Goal: Task Accomplishment & Management: Manage account settings

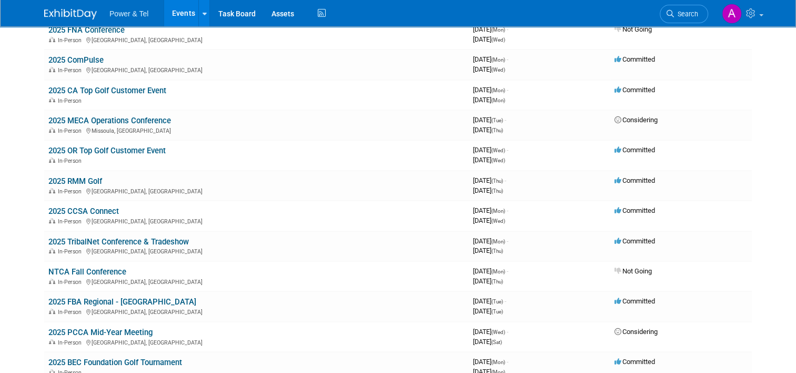
scroll to position [190, 0]
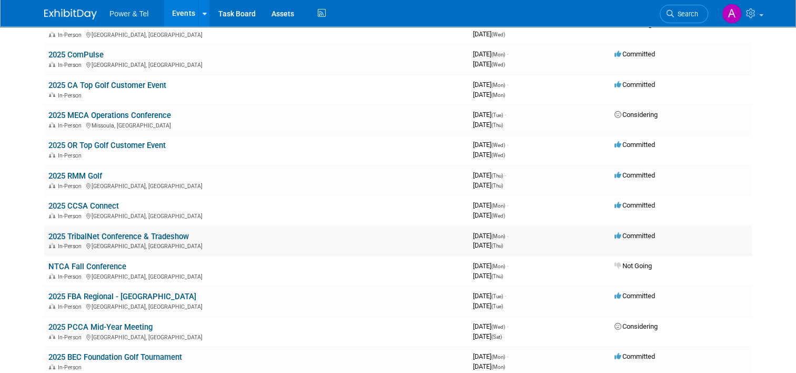
click at [137, 233] on link "2025 TribalNet Conference & Tradeshow" at bounding box center [118, 236] width 140 height 9
click at [104, 232] on link "2025 TribalNet Conference & Tradeshow" at bounding box center [118, 236] width 140 height 9
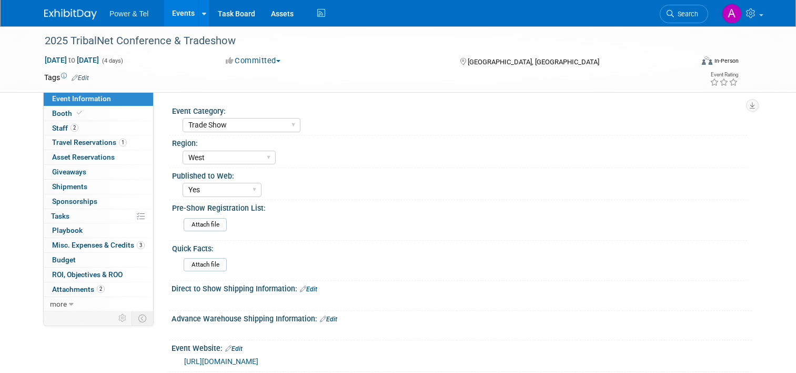
select select "Trade Show"
select select "West"
select select "Yes"
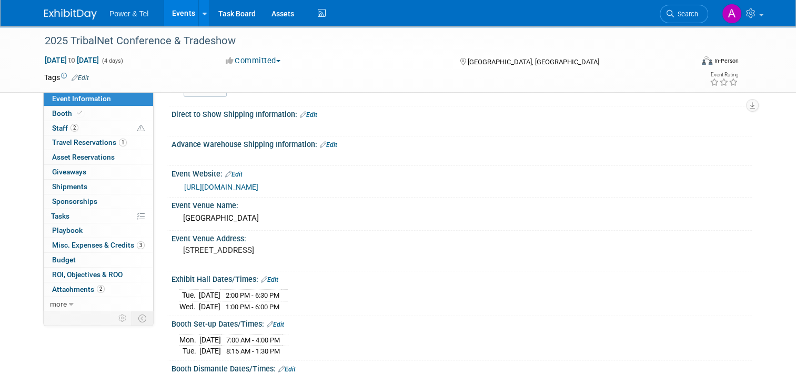
scroll to position [175, 0]
click at [62, 127] on span "Staff 2" at bounding box center [65, 128] width 26 height 8
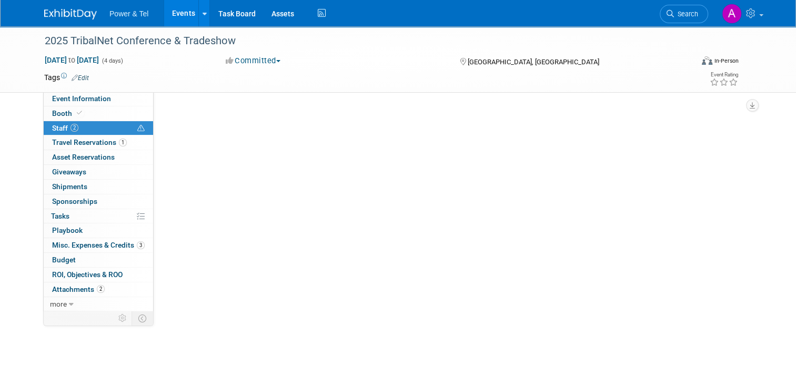
scroll to position [0, 0]
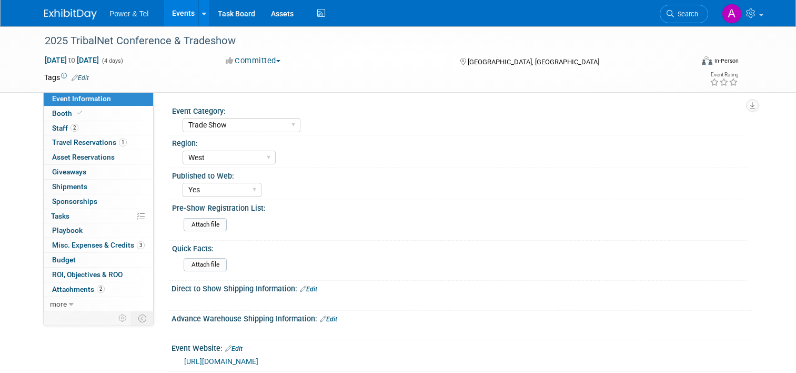
select select "Trade Show"
select select "West"
select select "Yes"
